Goal: Task Accomplishment & Management: Use online tool/utility

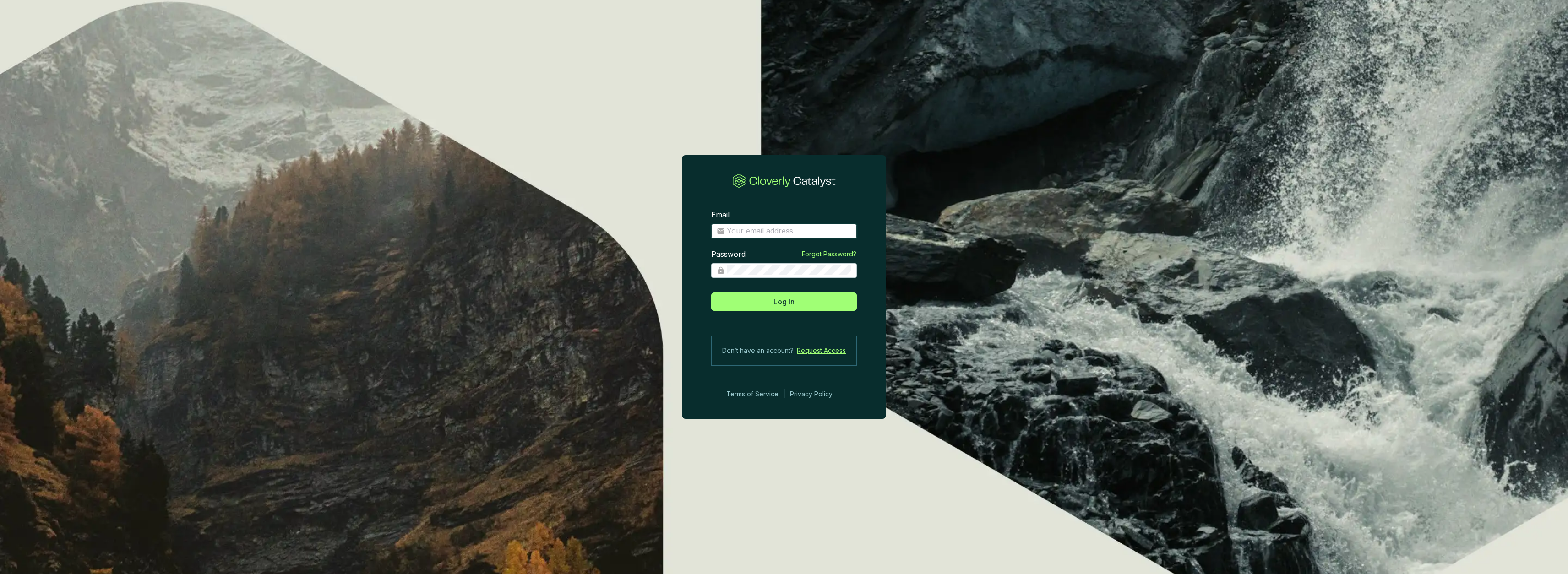
type input "[PERSON_NAME][EMAIL_ADDRESS][DOMAIN_NAME]"
click at [784, 301] on button "Log In" at bounding box center [783, 302] width 145 height 18
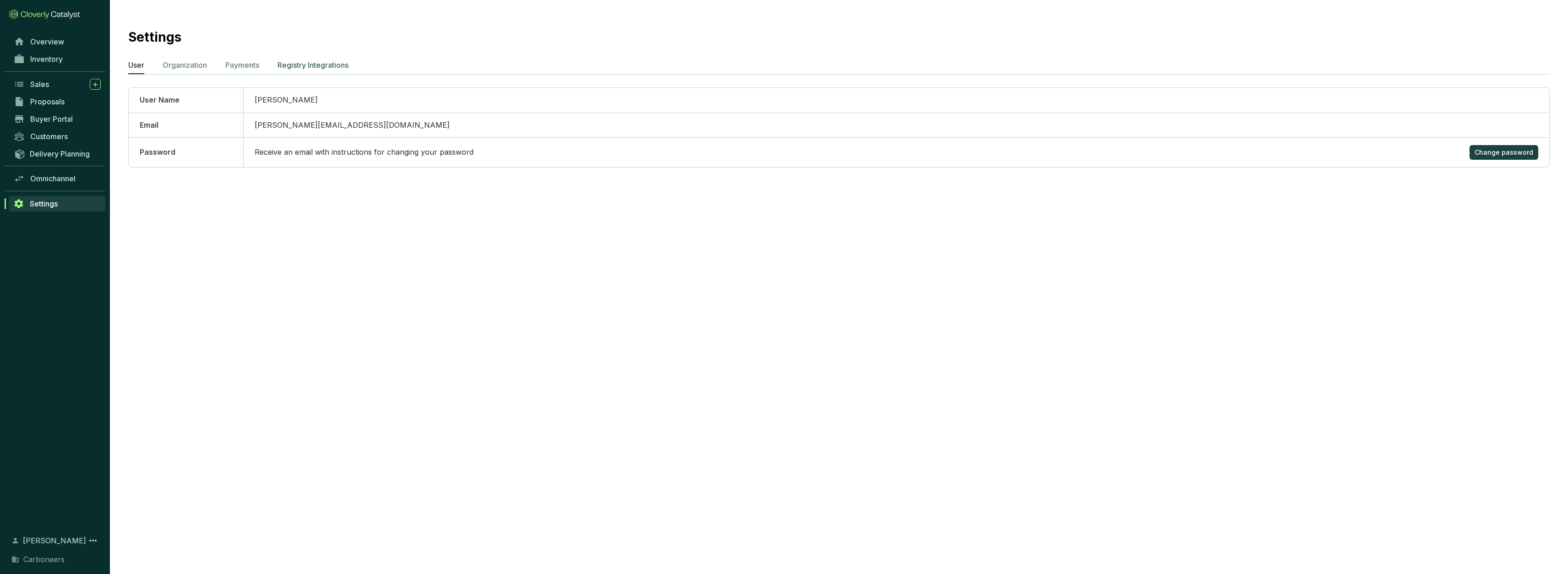
click at [330, 66] on p "Registry Integrations" at bounding box center [313, 65] width 71 height 11
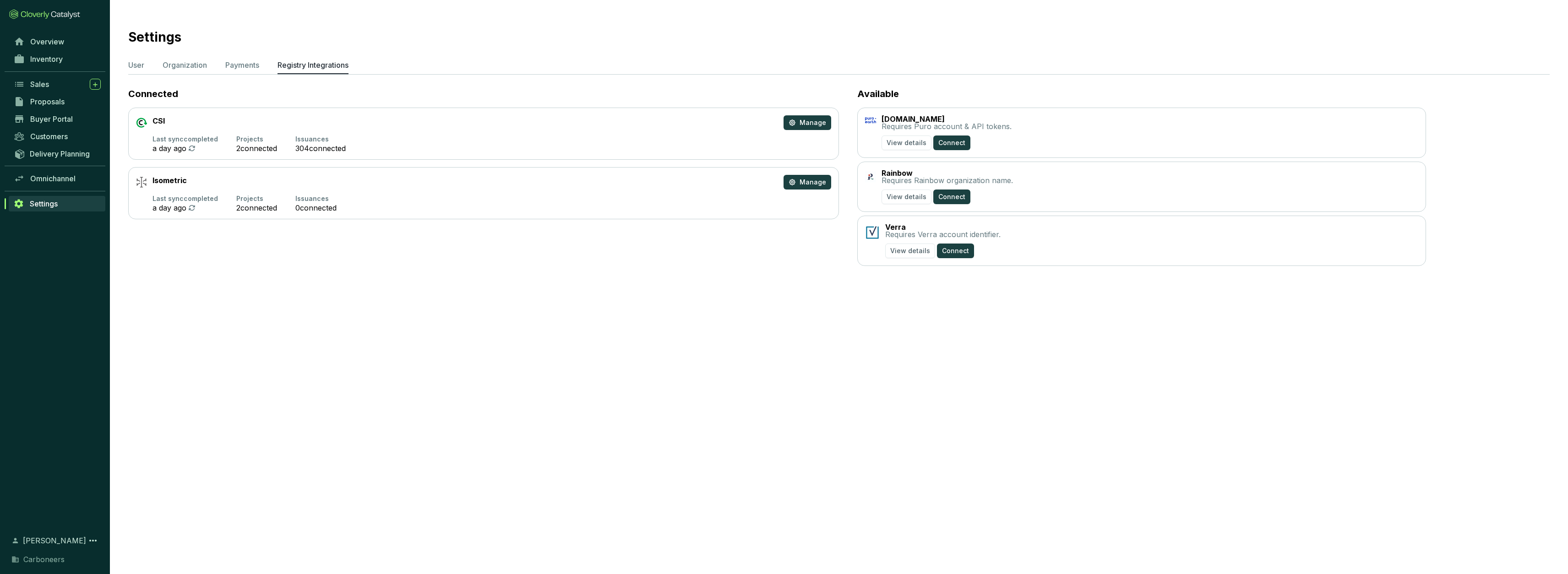
click at [321, 141] on p "Issuances" at bounding box center [320, 139] width 51 height 7
click at [192, 147] on icon at bounding box center [192, 149] width 7 height 7
click at [810, 122] on span "Manage" at bounding box center [813, 122] width 27 height 9
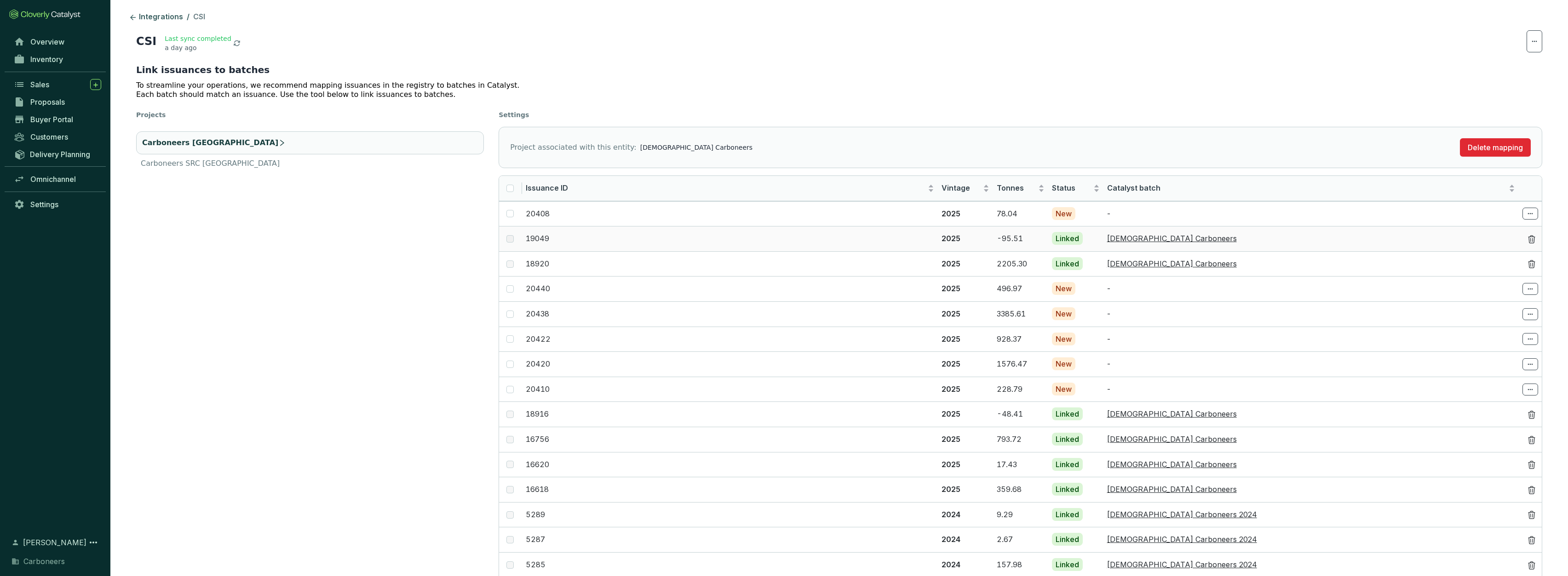
scroll to position [27, 0]
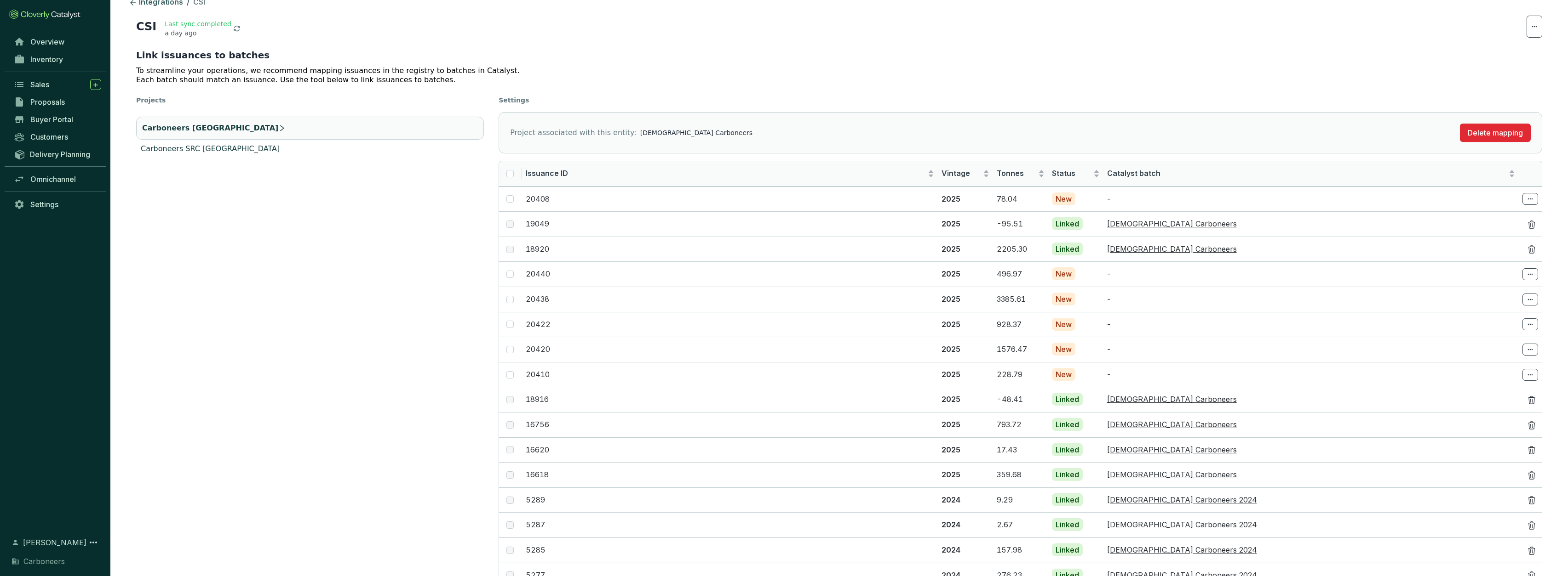
click at [222, 144] on li "Carboneers SRC India" at bounding box center [310, 149] width 348 height 11
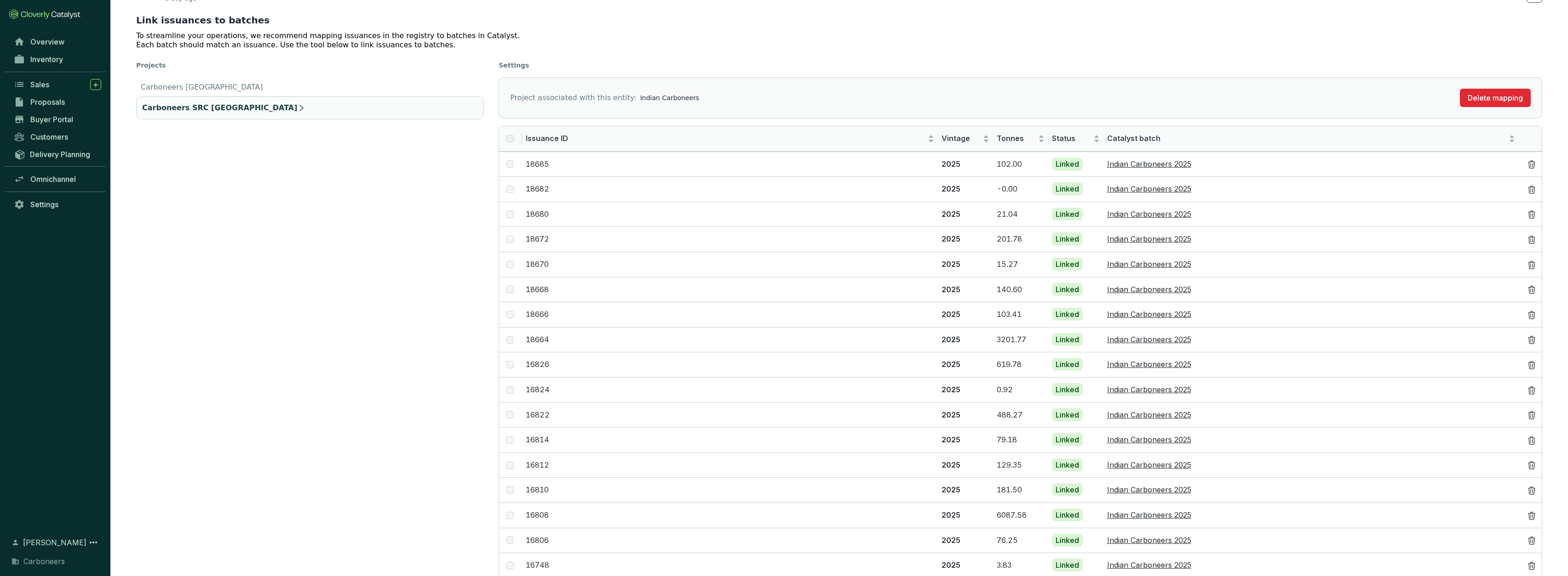
scroll to position [0, 0]
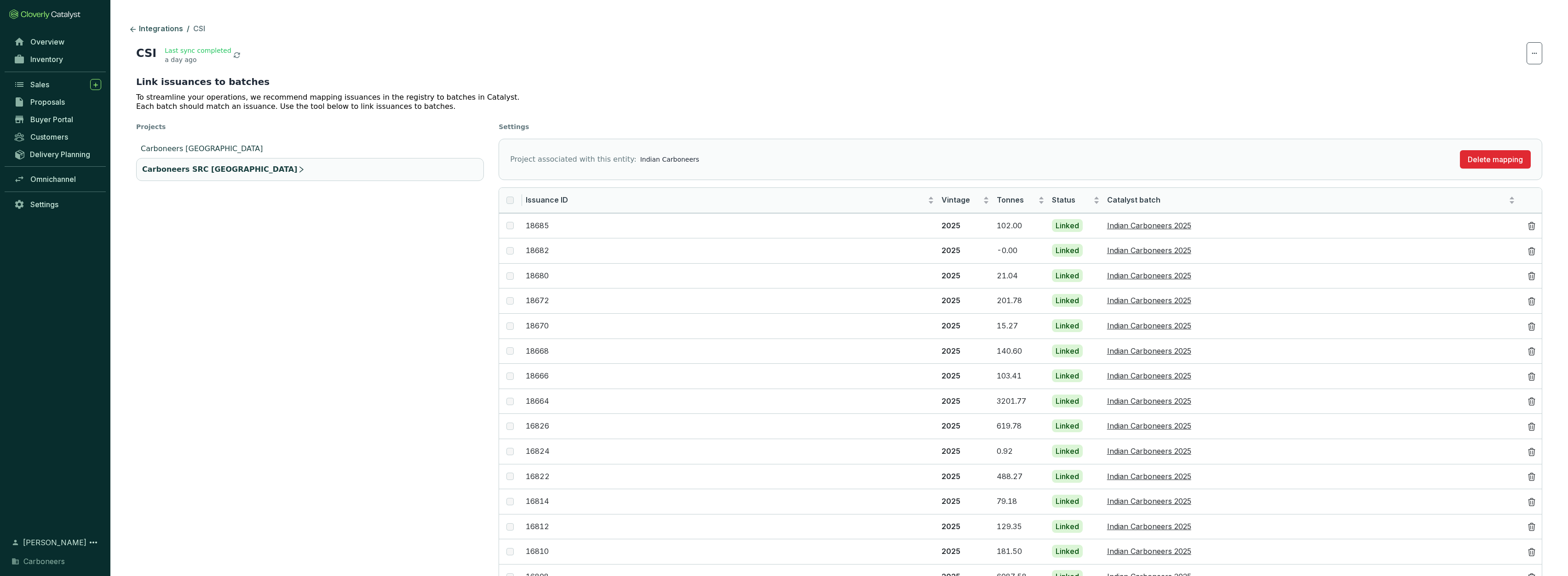
click at [208, 147] on li "Carboneers Ghana" at bounding box center [310, 149] width 348 height 11
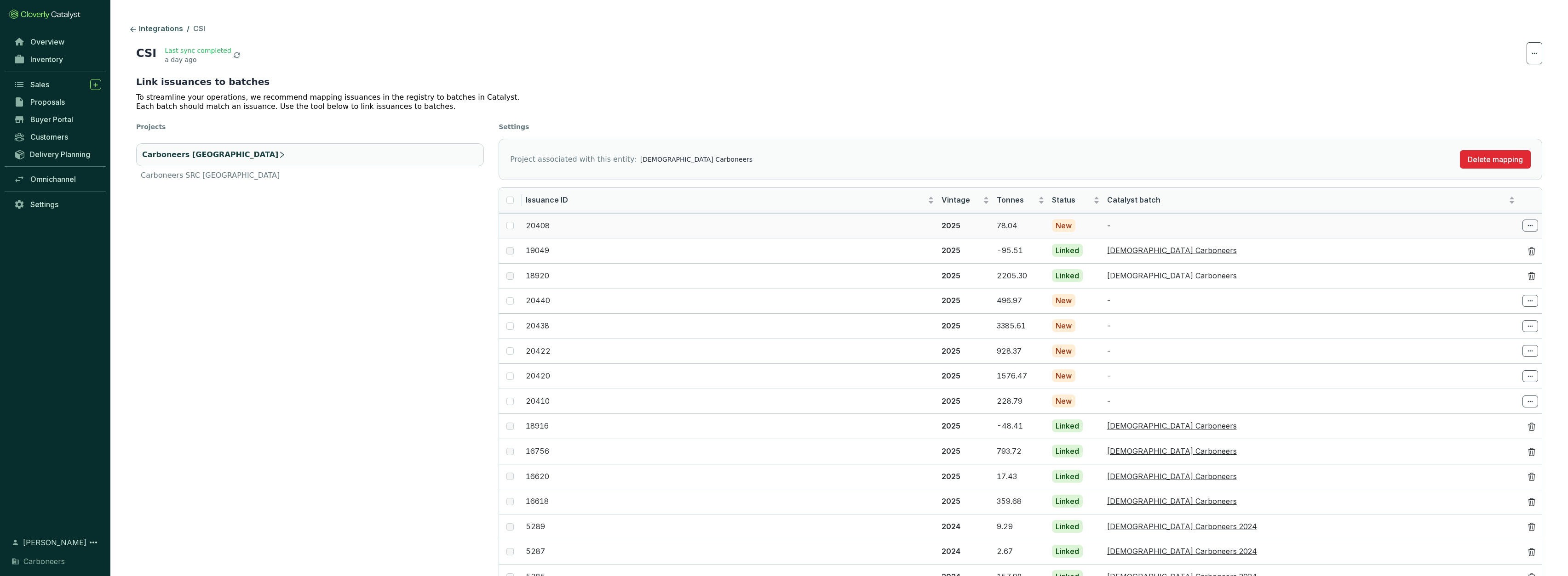
click at [1538, 224] on td at bounding box center [1530, 225] width 23 height 25
click at [1536, 225] on span at bounding box center [1530, 226] width 16 height 12
click at [1518, 242] on p "Select batch" at bounding box center [1493, 246] width 81 height 16
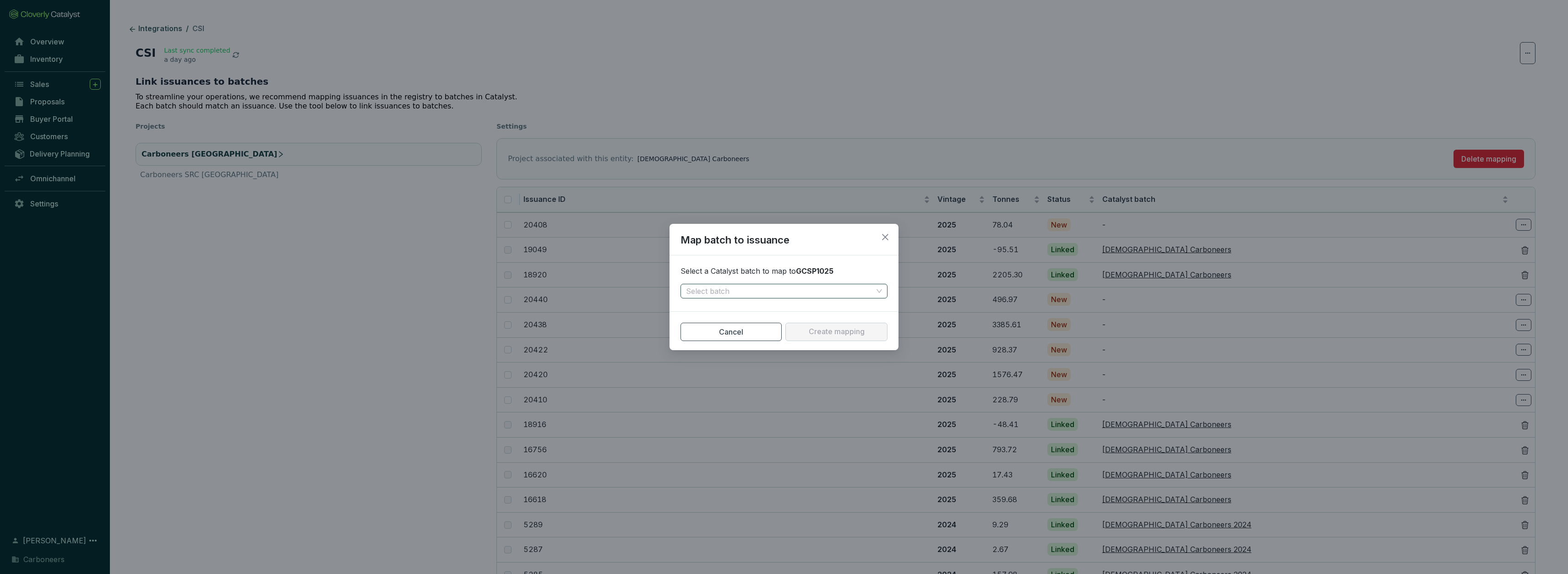
click at [790, 289] on input "search" at bounding box center [779, 291] width 187 height 14
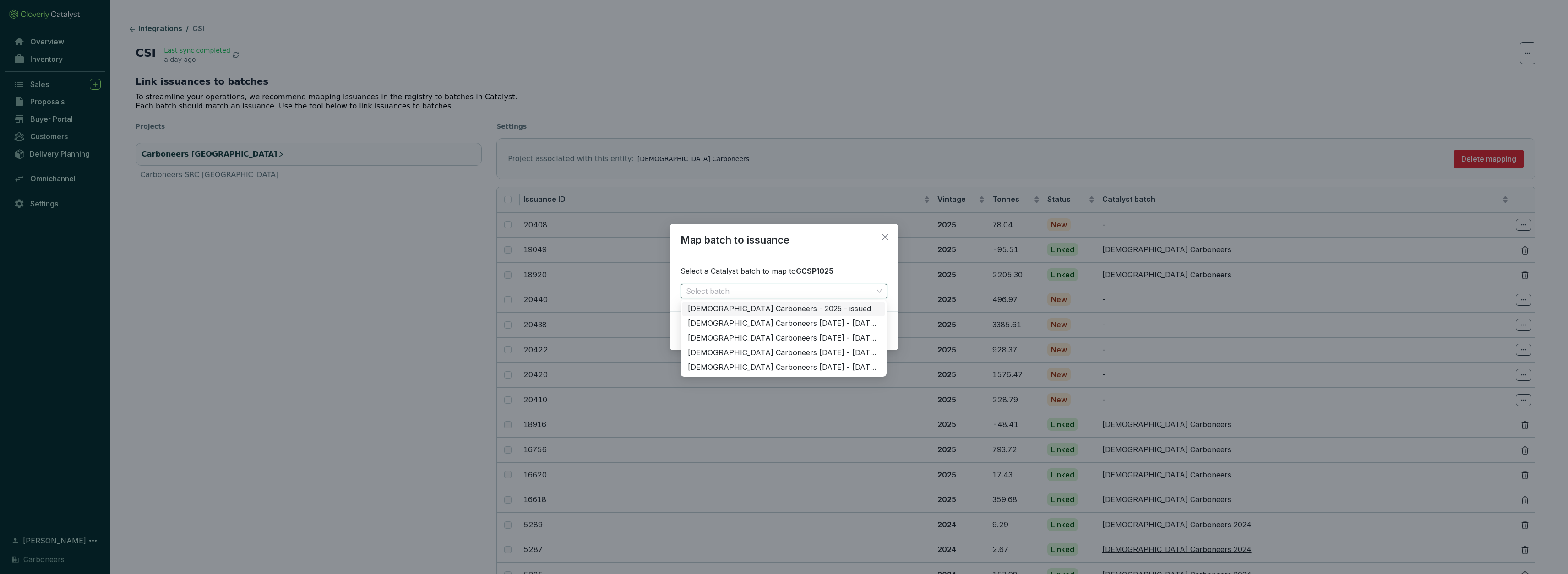
click at [851, 75] on div "Map batch to issuance Select a Catalyst batch to map to GCSP1025 Select batch C…" at bounding box center [784, 287] width 1568 height 574
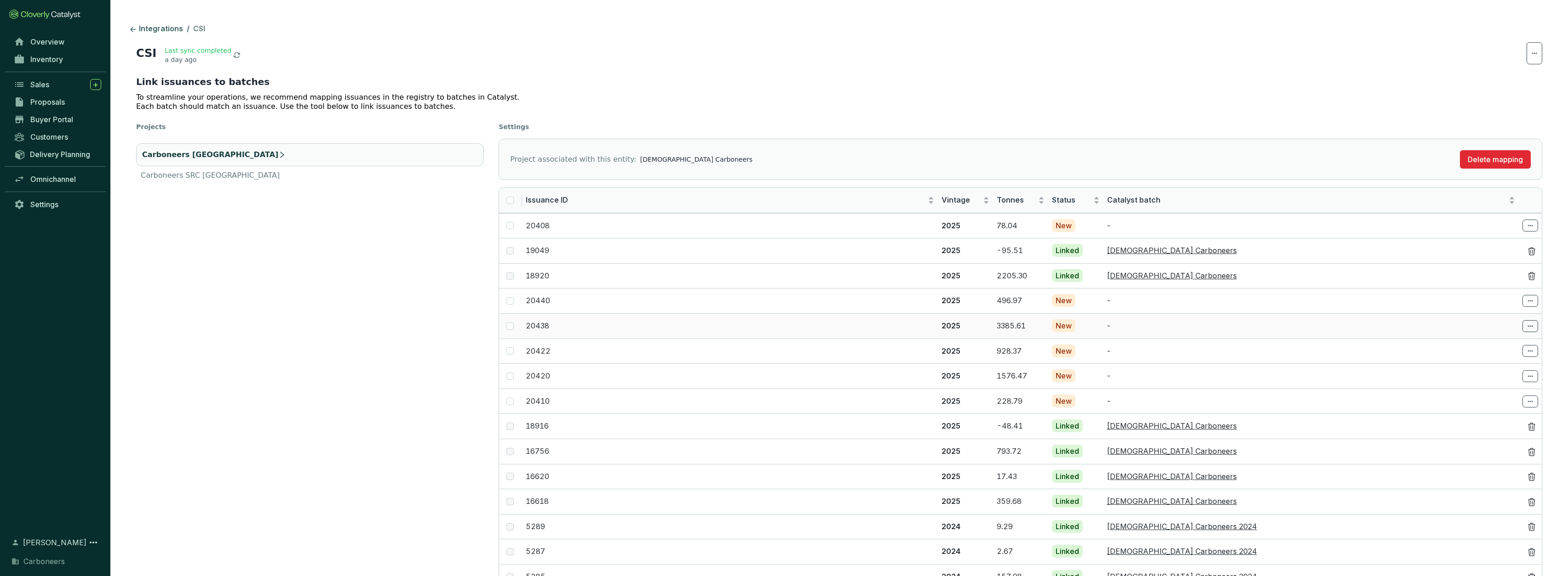
click at [1531, 329] on icon at bounding box center [1530, 326] width 7 height 11
